Goal: Navigation & Orientation: Find specific page/section

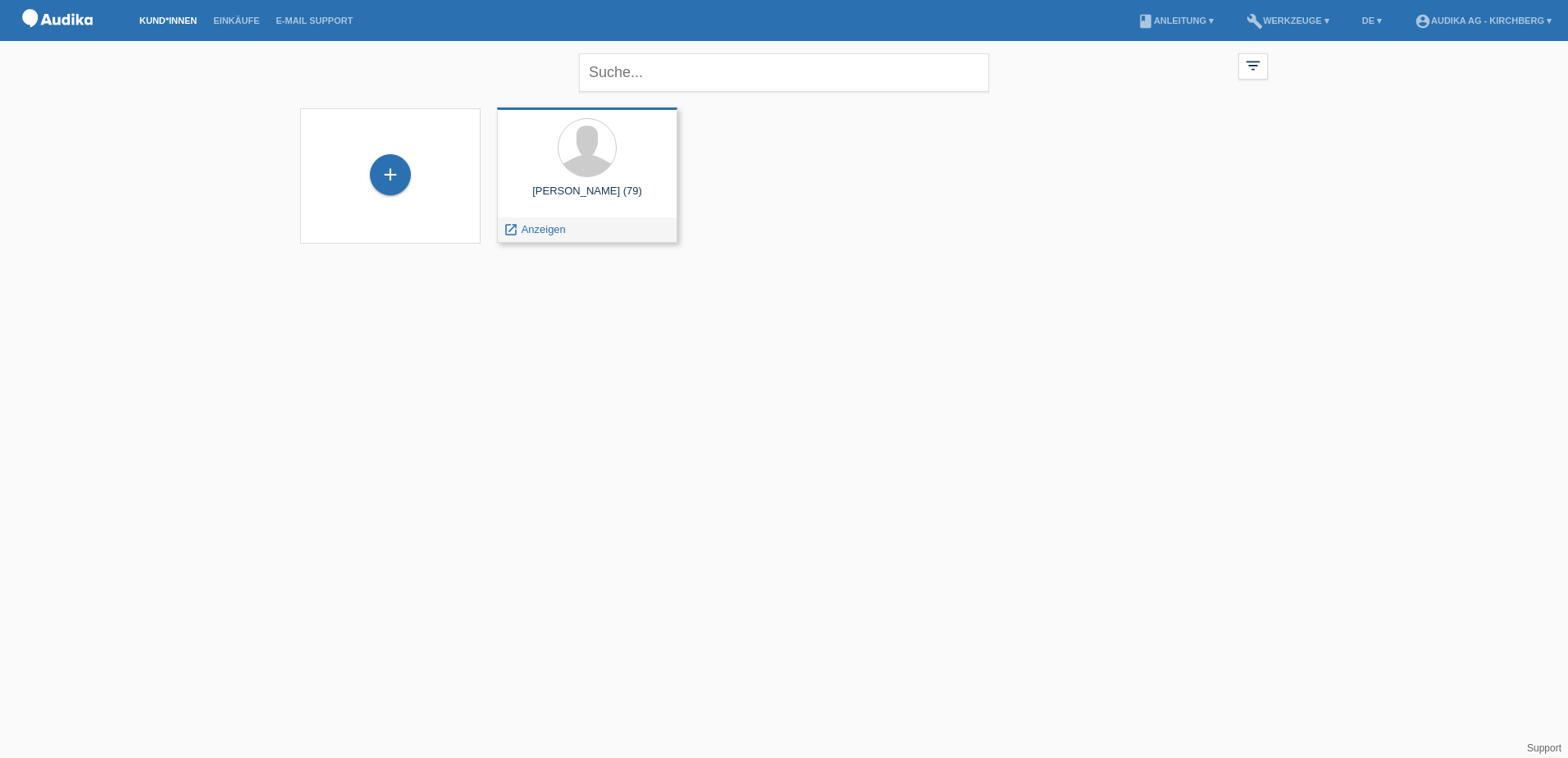
click at [622, 175] on div at bounding box center [586, 149] width 154 height 61
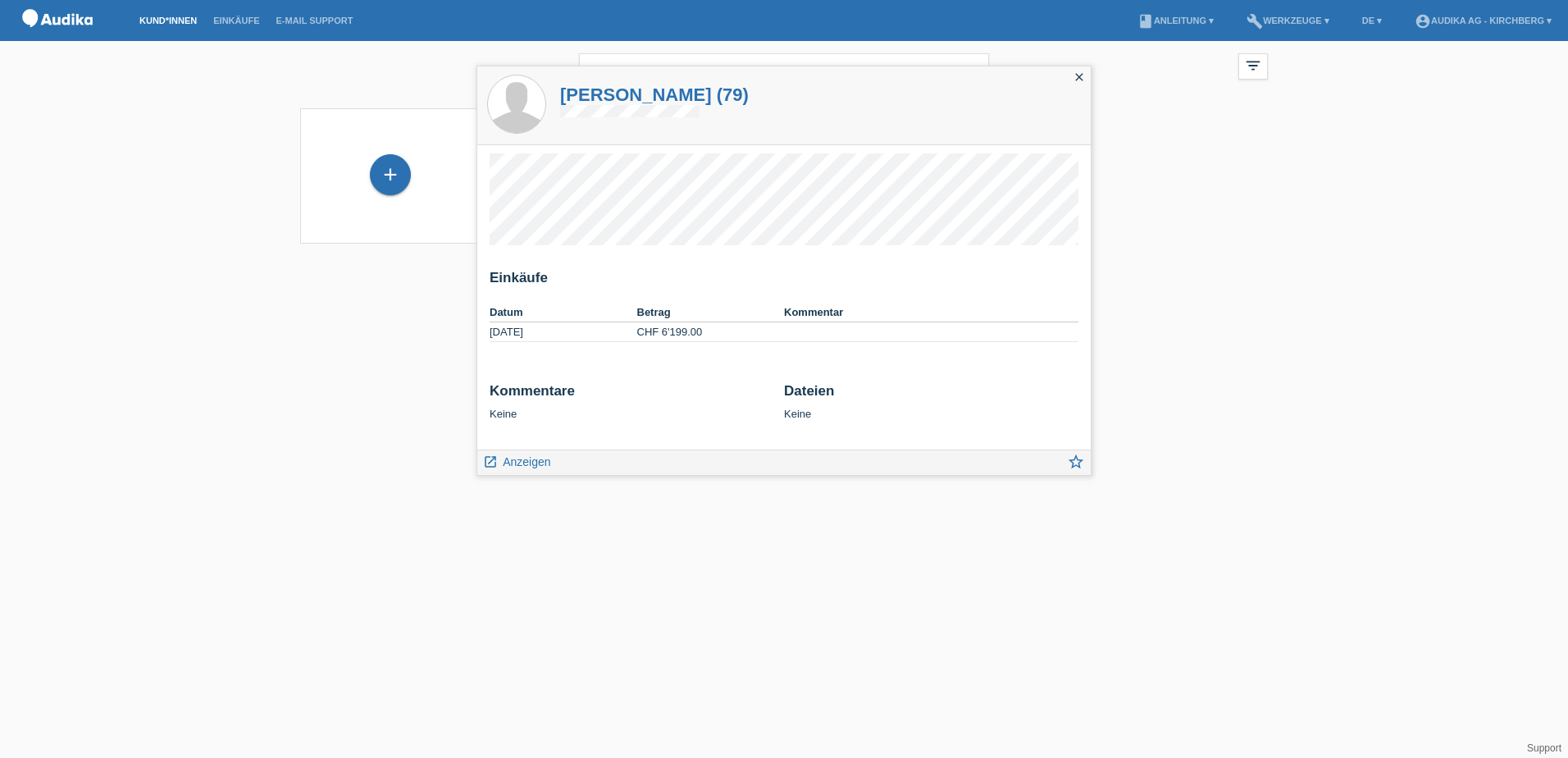
click at [1174, 264] on html "Kund*innen Einkäufe E-Mail Support menu account_circle Audika AG - Kirchberg ▾ …" at bounding box center [784, 131] width 1568 height 264
click at [1076, 78] on icon "close" at bounding box center [1080, 77] width 13 height 13
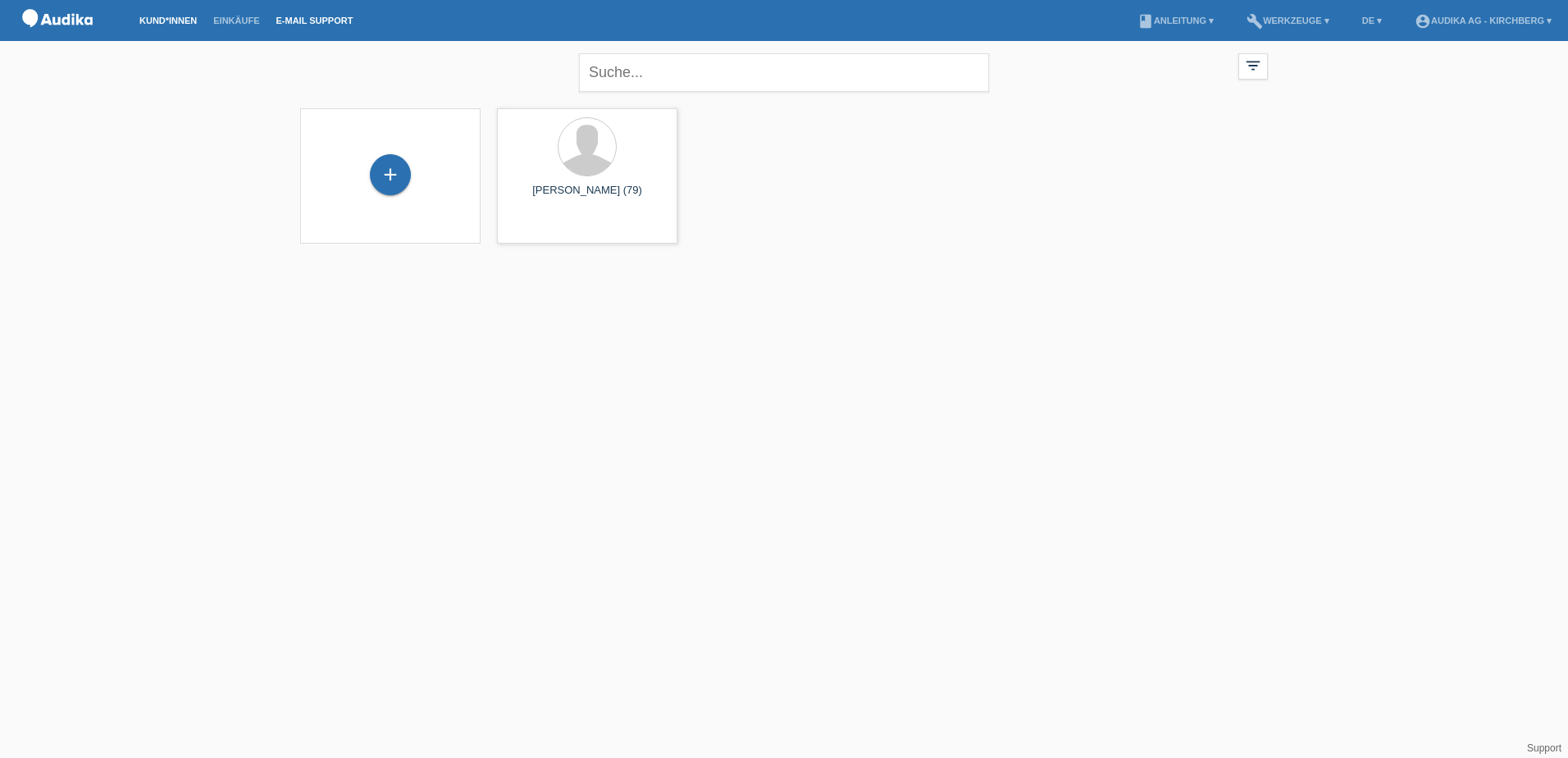
click at [302, 17] on link "E-Mail Support" at bounding box center [315, 20] width 93 height 10
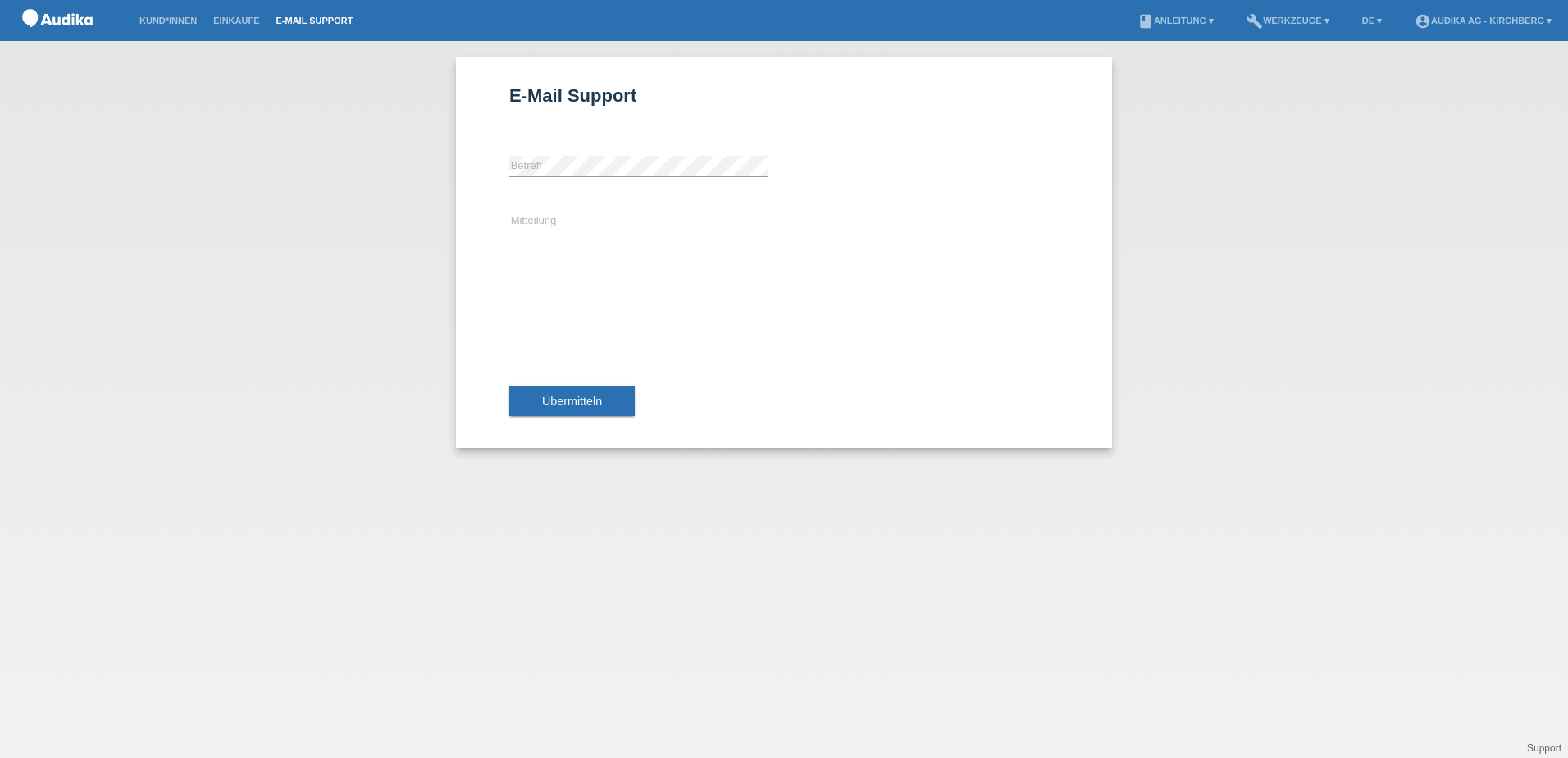
click at [1225, 97] on div "E-Mail Support error [GEOGRAPHIC_DATA] Mitteilung Übermitteln" at bounding box center [784, 399] width 1568 height 717
drag, startPoint x: 242, startPoint y: 124, endPoint x: 120, endPoint y: 56, distance: 139.7
click at [230, 113] on div "E-Mail Support error [GEOGRAPHIC_DATA] Mitteilung Übermitteln" at bounding box center [784, 399] width 1568 height 717
click at [226, 127] on div "E-Mail Support error [GEOGRAPHIC_DATA] Mitteilung Übermitteln" at bounding box center [784, 399] width 1568 height 717
click at [31, 12] on img at bounding box center [57, 20] width 82 height 42
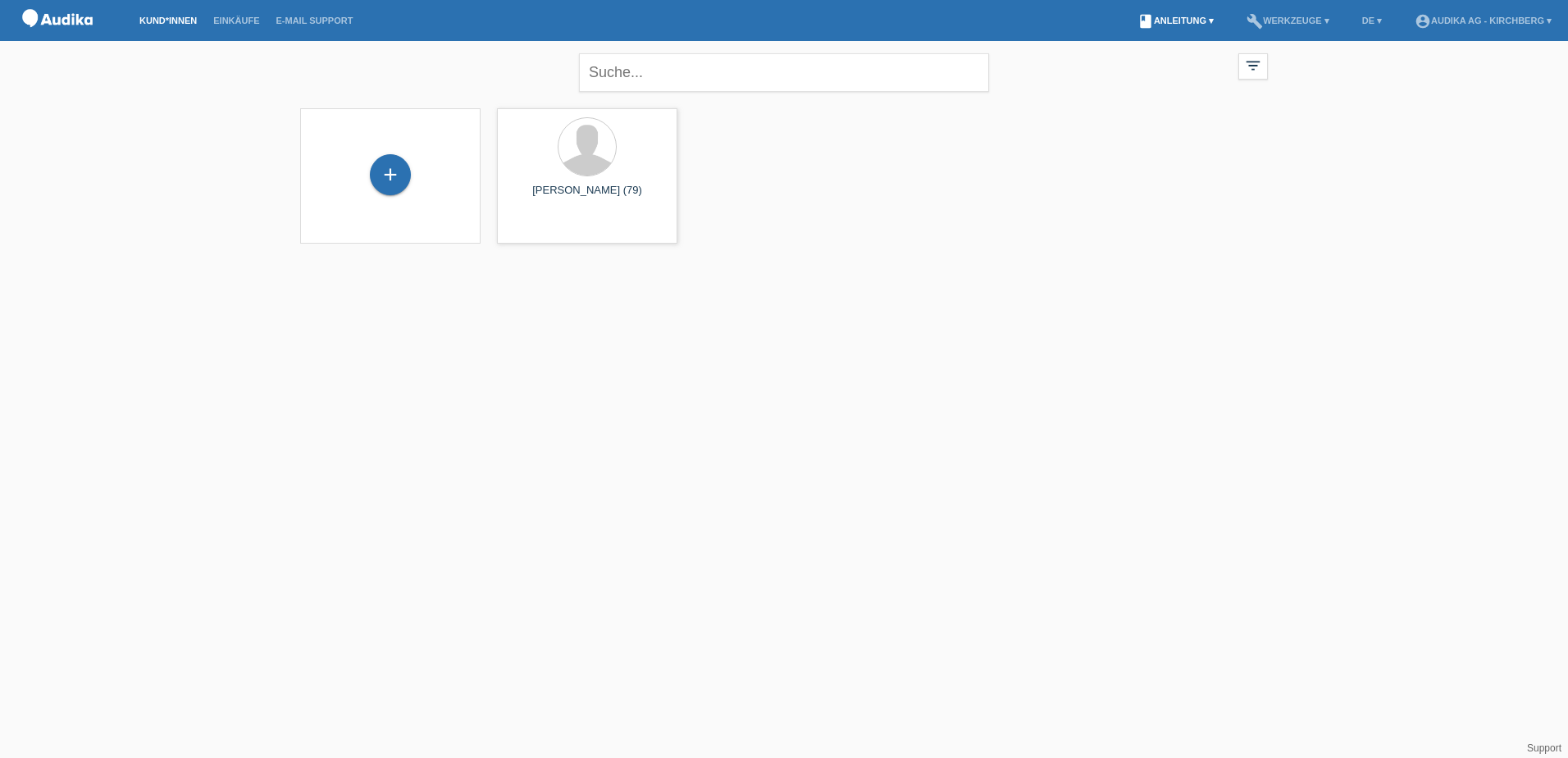
click at [1182, 22] on link "book Anleitung ▾" at bounding box center [1176, 20] width 93 height 10
click at [1195, 117] on div "+ Ueli Bürki (79) launch Anzeigen" at bounding box center [784, 176] width 984 height 152
click at [1258, 59] on icon "filter_list" at bounding box center [1253, 66] width 19 height 19
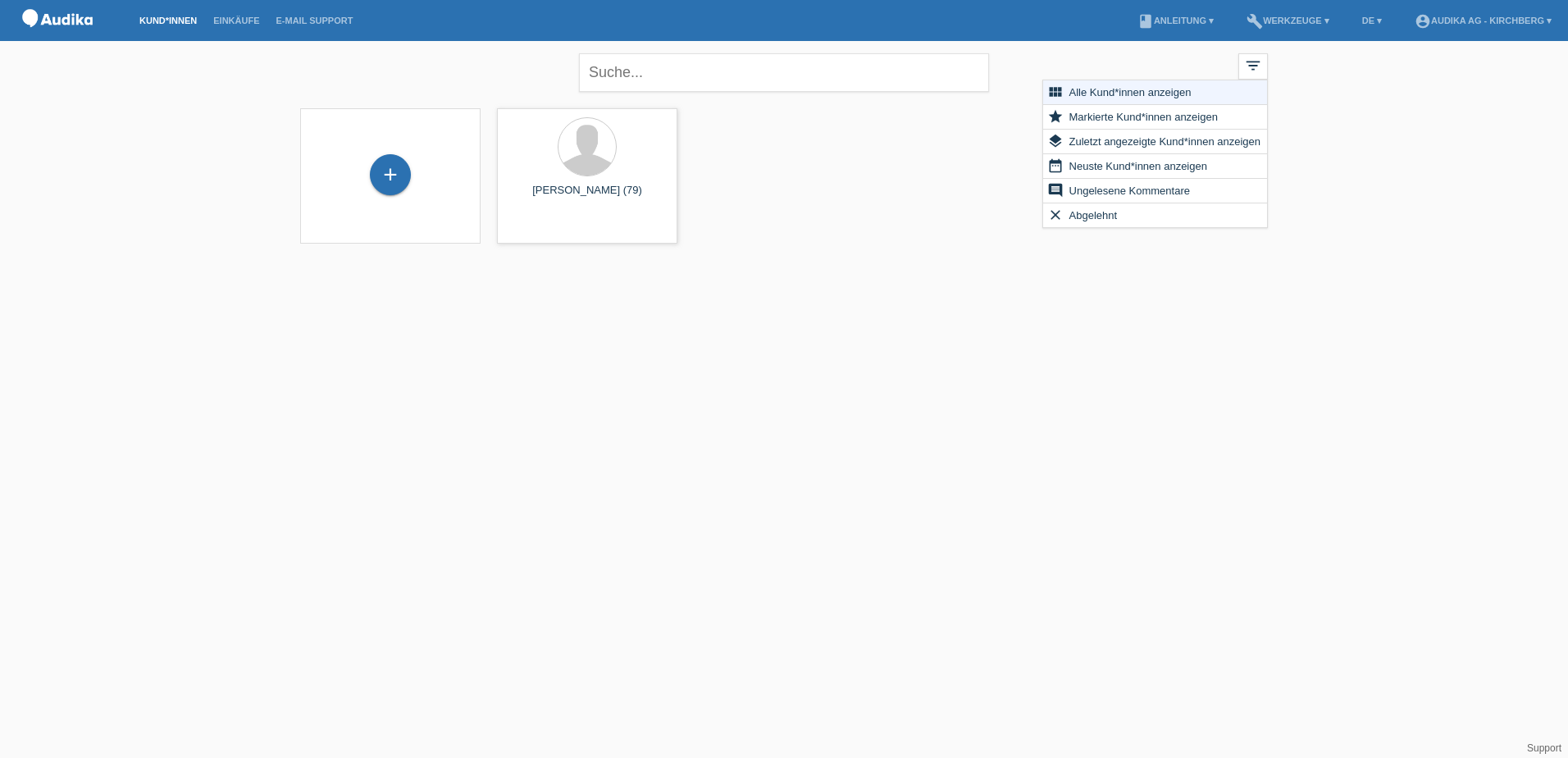
click at [836, 194] on div "+ Ueli Bürki (79) launch Anzeigen" at bounding box center [784, 176] width 984 height 152
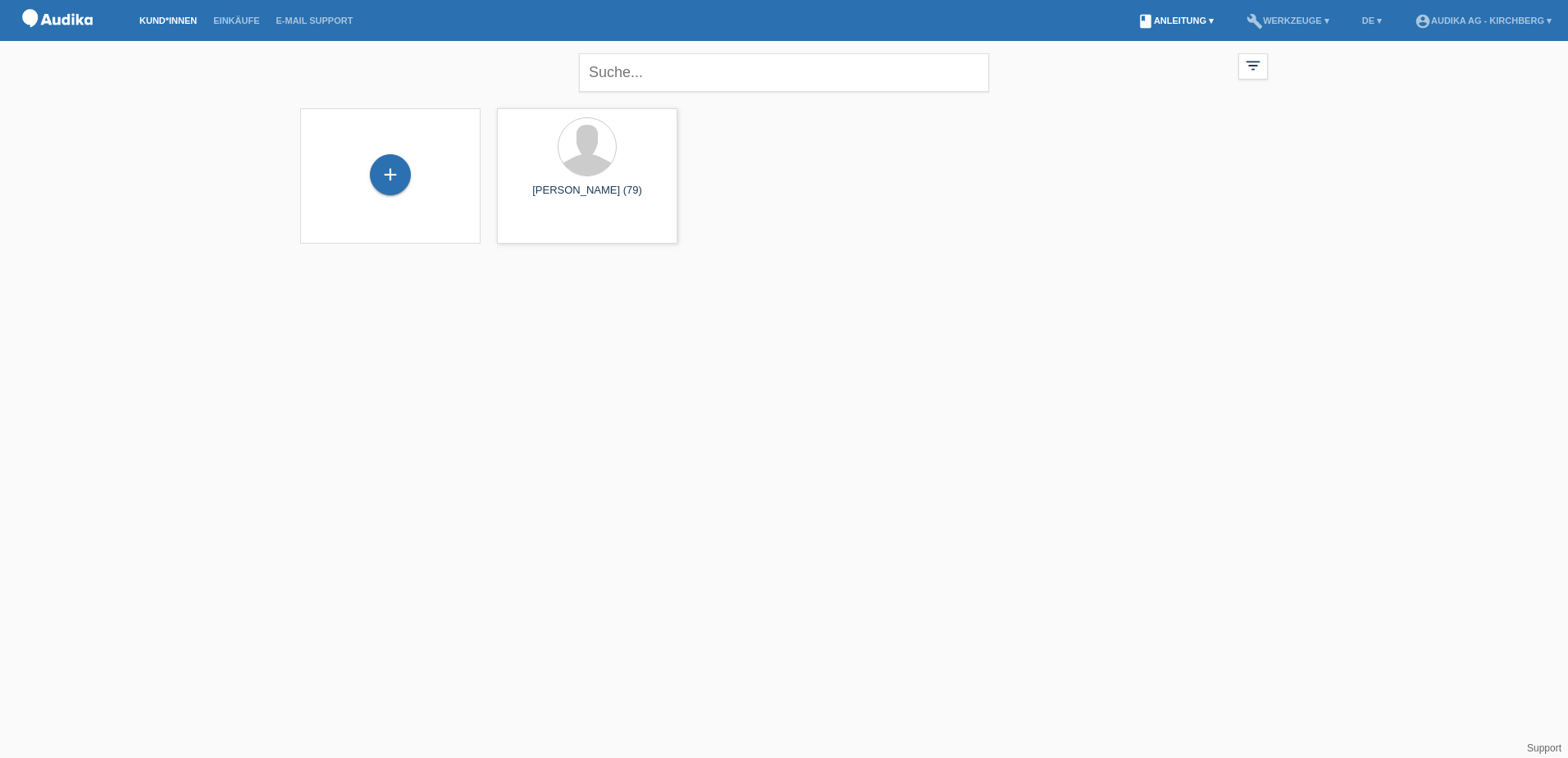
click at [1192, 24] on link "book Anleitung ▾" at bounding box center [1176, 20] width 93 height 10
click at [1492, 22] on link "account_circle Audika AG - Kirchberg ▾" at bounding box center [1483, 20] width 154 height 10
click at [1242, 65] on div "filter_list" at bounding box center [1253, 67] width 30 height 26
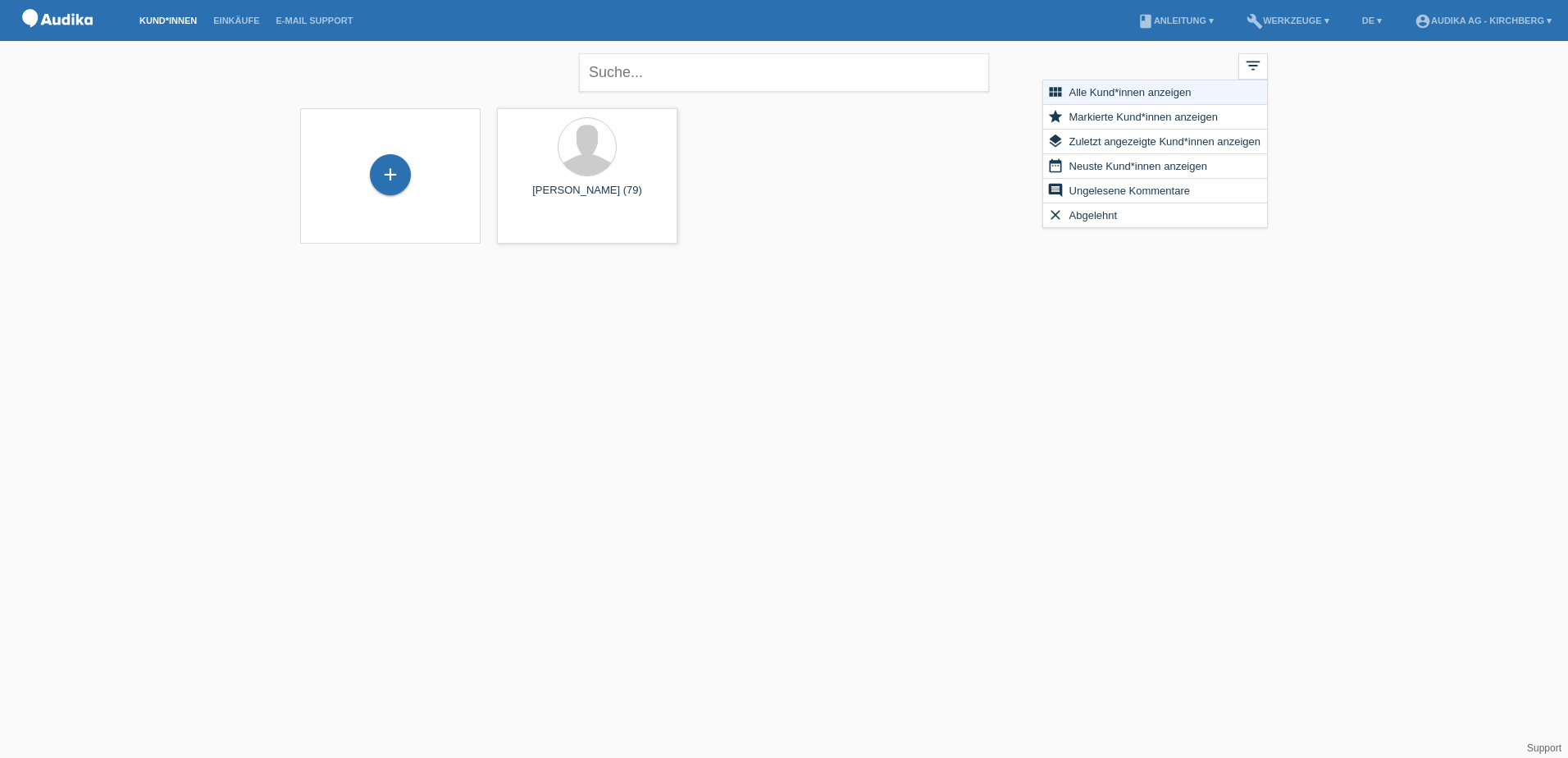
click at [1127, 264] on html "Kund*innen Einkäufe E-Mail Support menu account_circle Audika AG - Kirchberg ▾ …" at bounding box center [784, 131] width 1568 height 264
